Goal: Check status: Check status

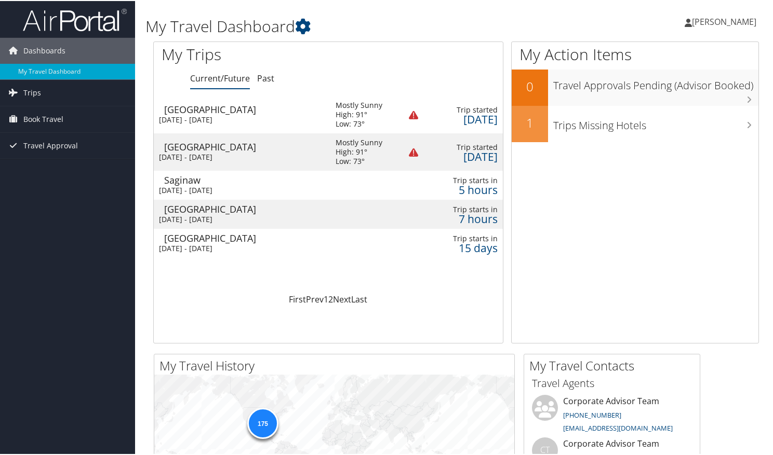
click at [212, 293] on div "First Prev 1 2 Next Last" at bounding box center [327, 298] width 333 height 12
click at [248, 179] on div "Saginaw" at bounding box center [244, 178] width 161 height 9
click at [280, 220] on div "[DATE] - [DATE]" at bounding box center [239, 218] width 161 height 9
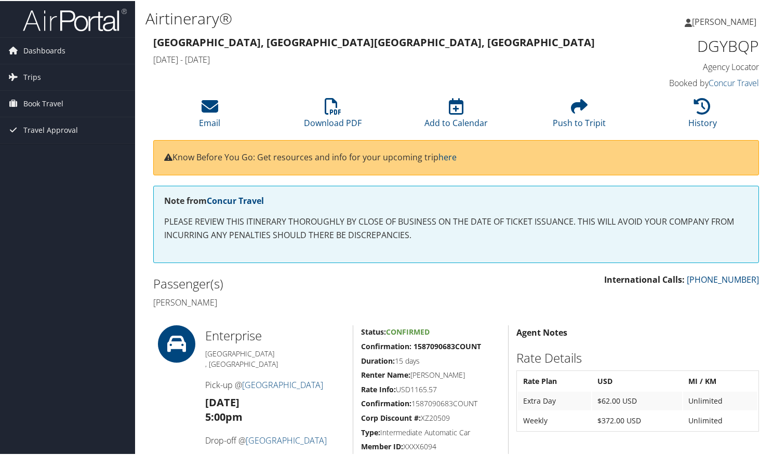
click at [298, 321] on div "86285316 [GEOGRAPHIC_DATA], [GEOGRAPHIC_DATA] [GEOGRAPHIC_DATA], [GEOGRAPHIC_DA…" at bounding box center [455, 440] width 621 height 814
